Goal: Information Seeking & Learning: Learn about a topic

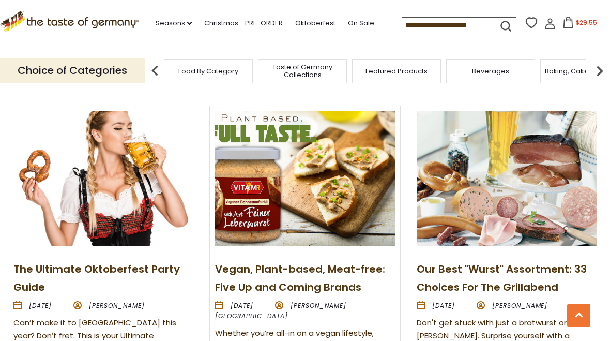
scroll to position [1063, 0]
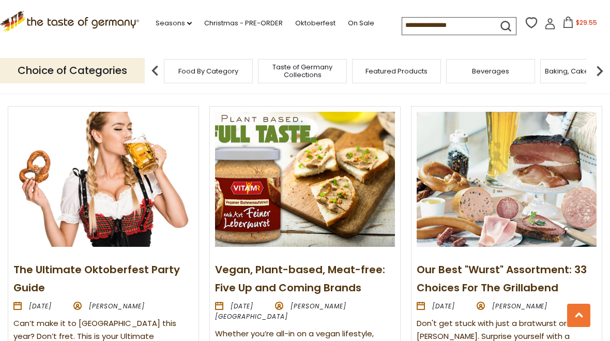
click at [551, 219] on img at bounding box center [507, 179] width 180 height 135
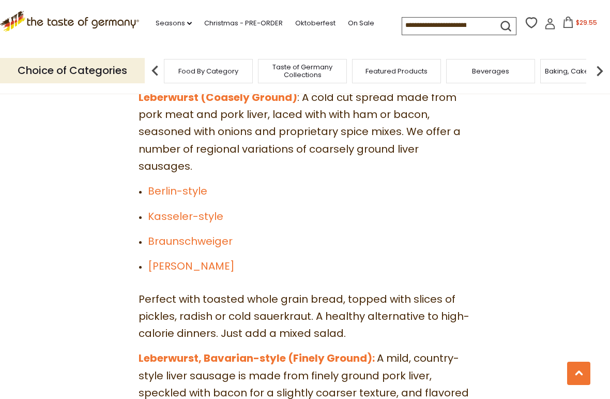
scroll to position [3350, 0]
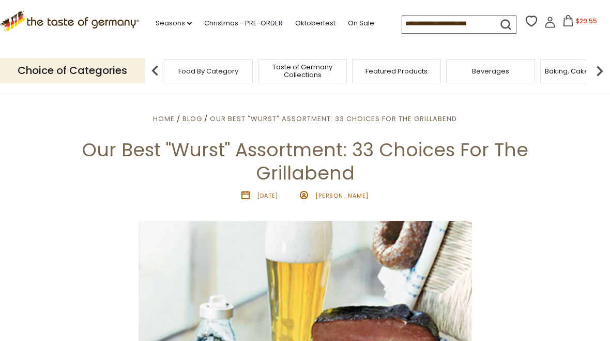
click at [261, 66] on span "Taste of Germany Collections" at bounding box center [302, 71] width 83 height 16
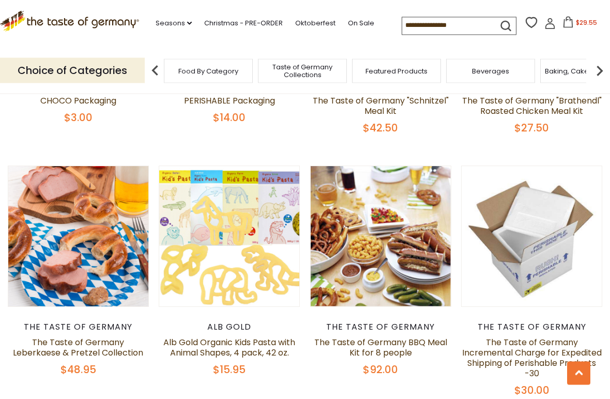
scroll to position [535, 0]
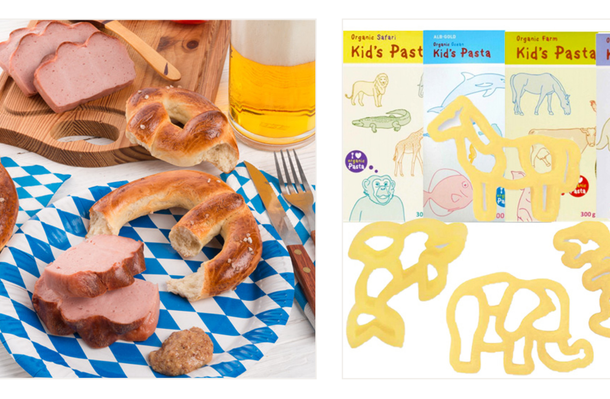
click at [66, 67] on button "Quick View" at bounding box center [78, 54] width 70 height 23
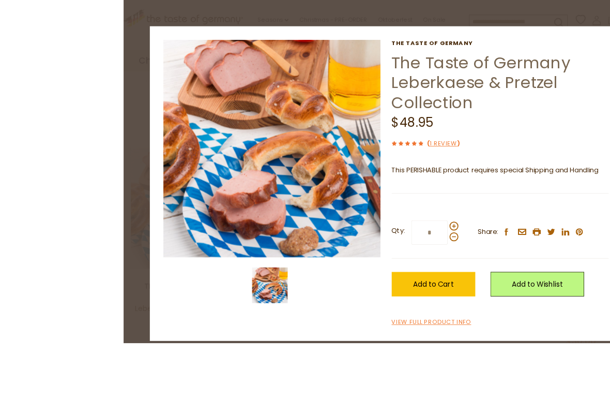
scroll to position [563, 0]
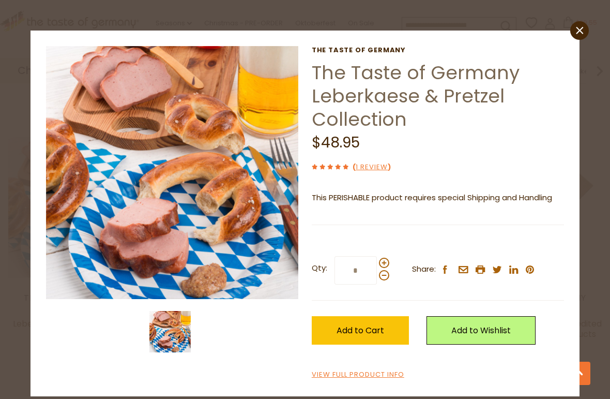
click at [582, 30] on icon "close" at bounding box center [580, 31] width 8 height 8
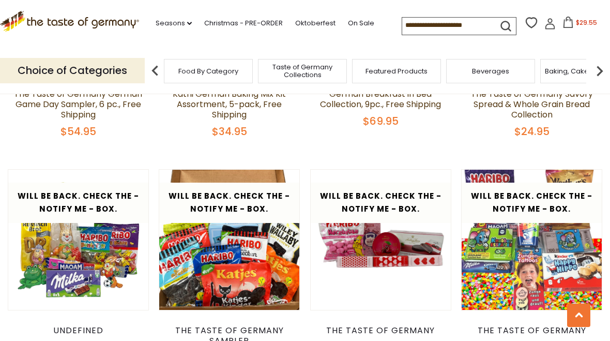
scroll to position [1557, 0]
